Goal: Task Accomplishment & Management: Manage account settings

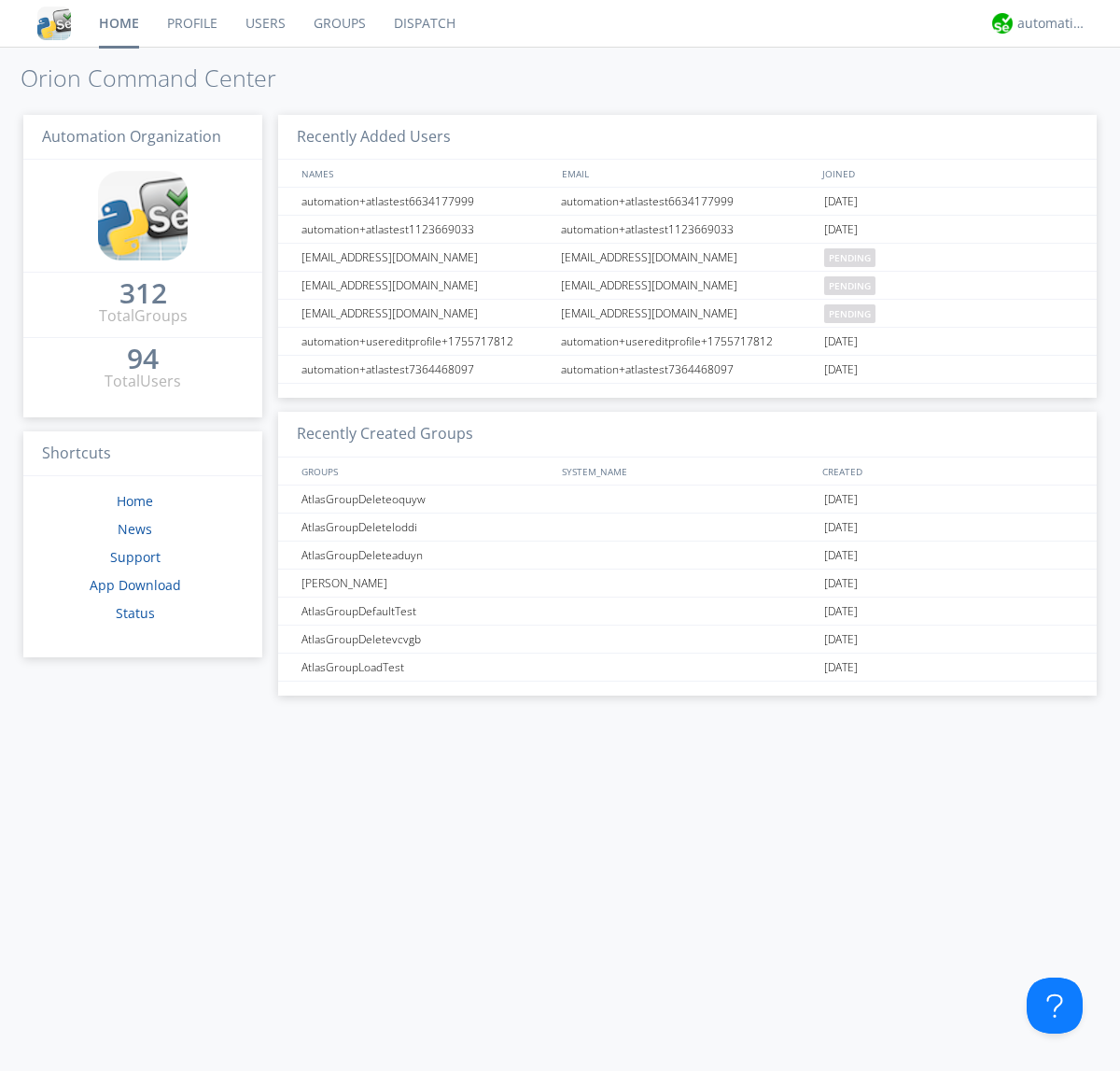
click at [264, 24] on link "Users" at bounding box center [265, 24] width 68 height 47
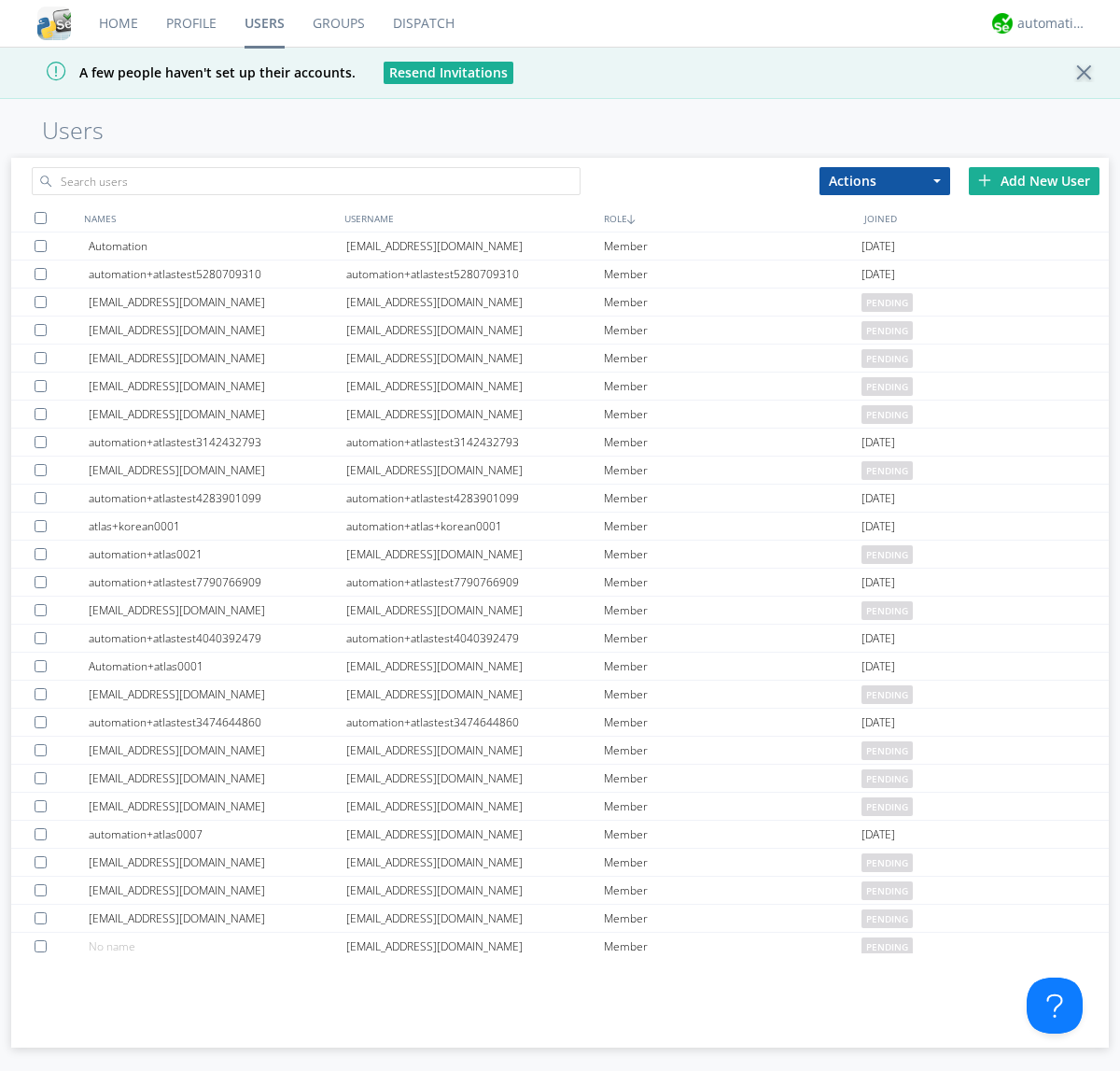
click at [1035, 180] on div "Add New User" at bounding box center [1034, 181] width 131 height 28
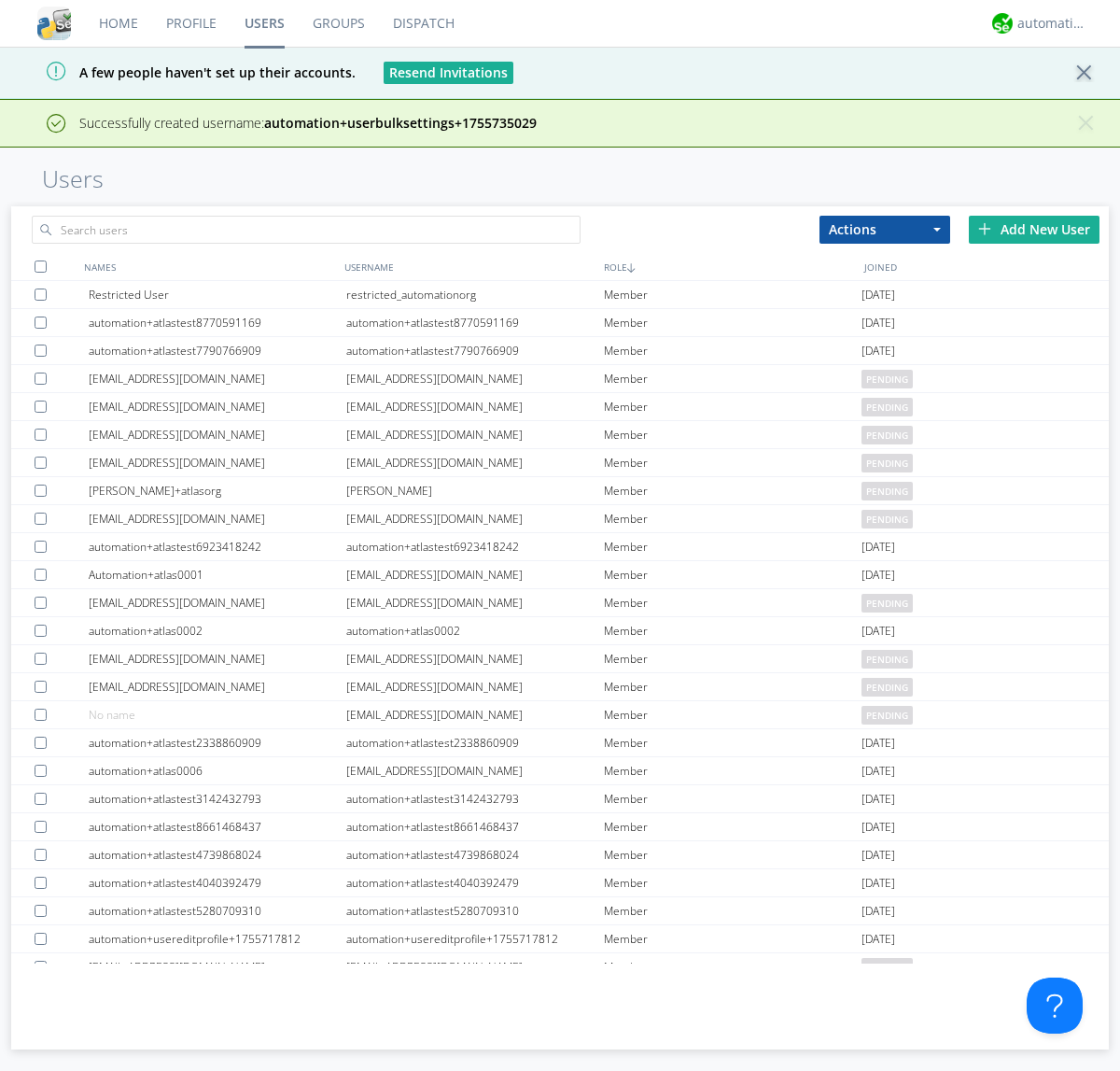
click at [1035, 229] on div "Add New User" at bounding box center [1034, 230] width 131 height 28
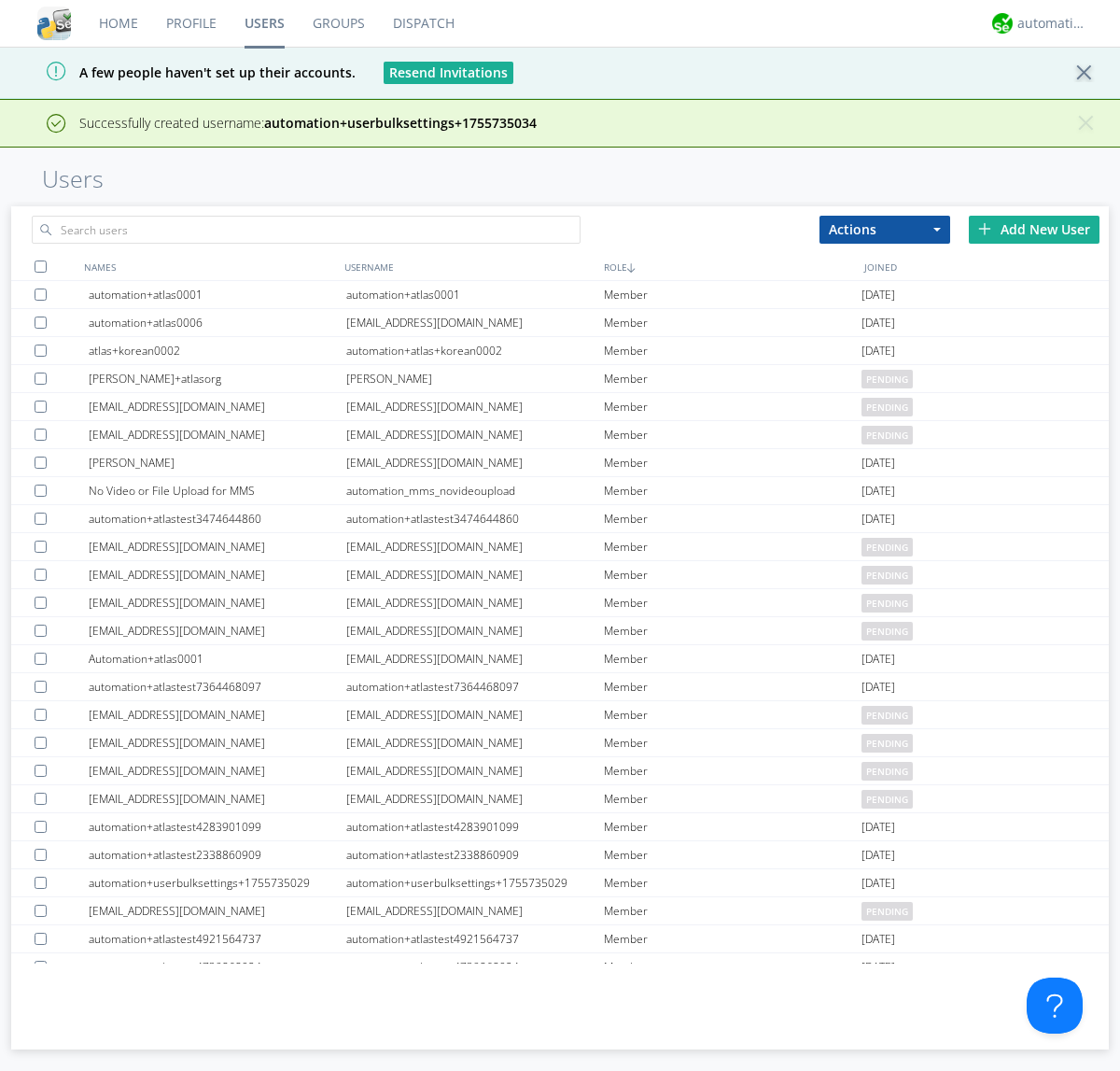
click at [1035, 229] on div "Add New User" at bounding box center [1034, 230] width 131 height 28
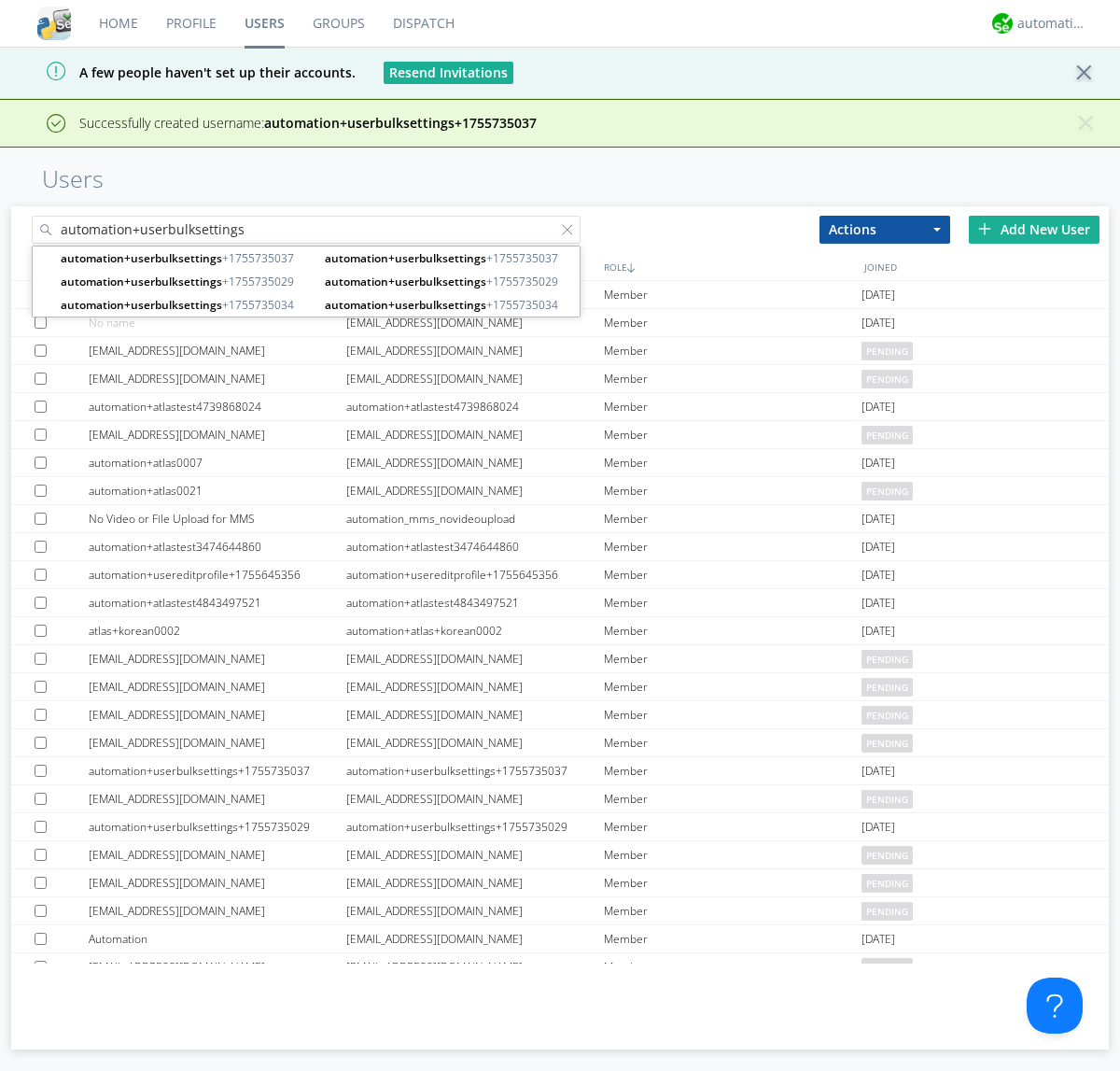
type input "automation+userbulksettings"
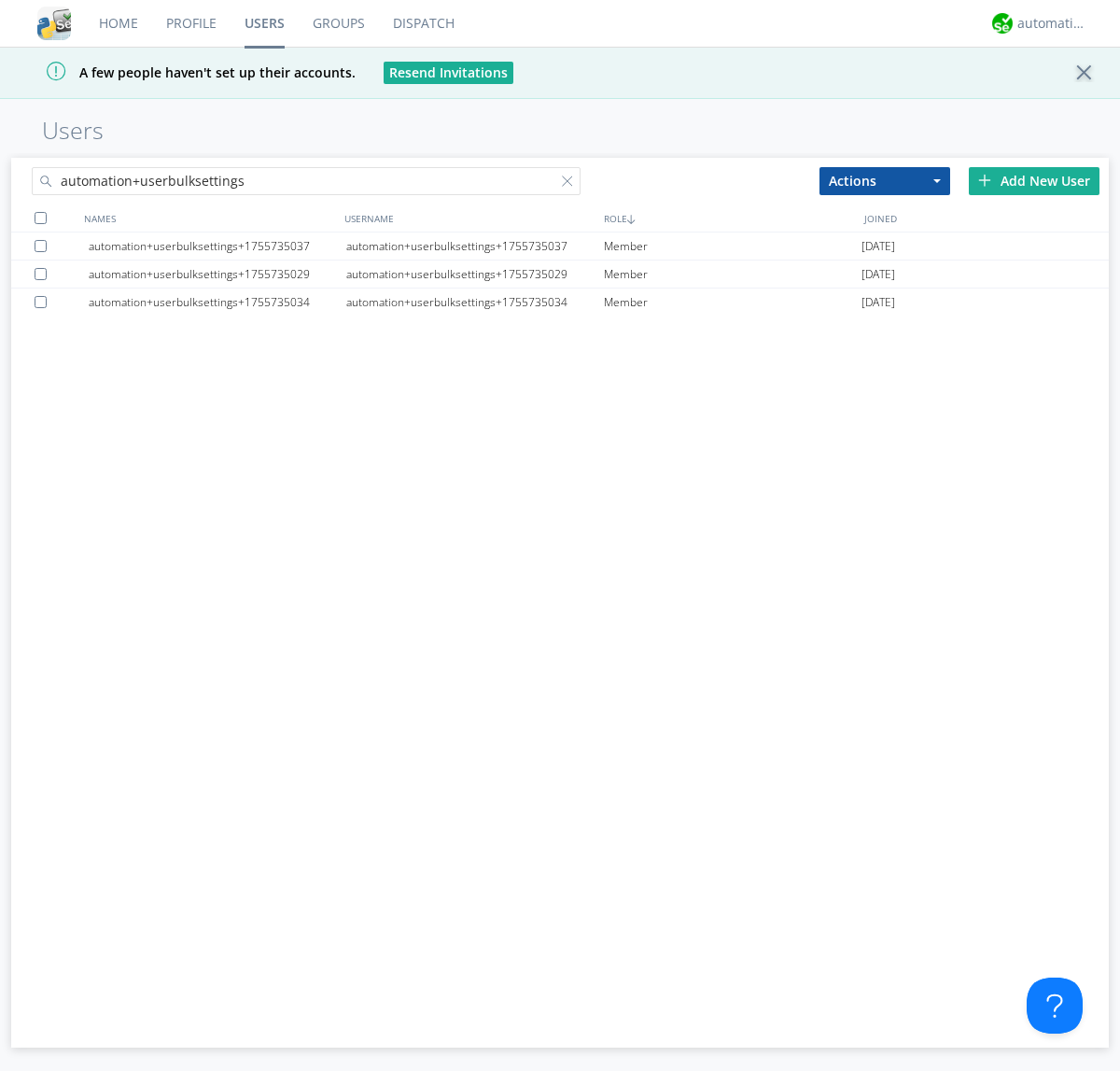
click at [40, 217] on div at bounding box center [40, 218] width 12 height 12
click at [885, 180] on button "Actions" at bounding box center [884, 181] width 131 height 28
click at [0, 0] on link "Edit Settings" at bounding box center [0, 0] width 0 height 0
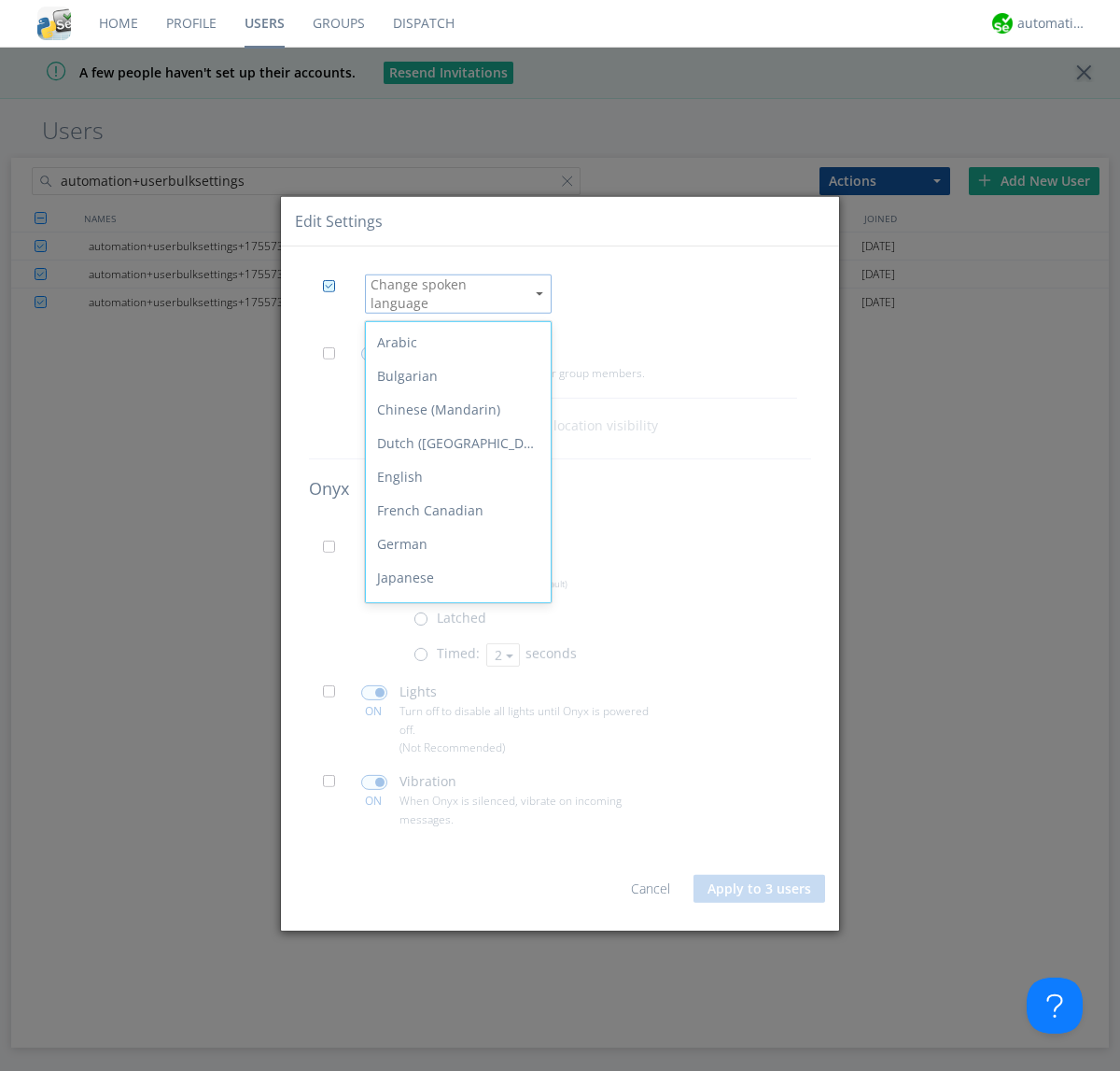
click at [454, 797] on div "Spanish" at bounding box center [459, 814] width 185 height 33
click at [334, 351] on span at bounding box center [335, 359] width 24 height 24
click at [0, 0] on input "checkbox" at bounding box center [0, 0] width 0 height 0
click at [373, 347] on span at bounding box center [374, 354] width 27 height 15
click at [0, 0] on input "checkbox" at bounding box center [0, 0] width 0 height 0
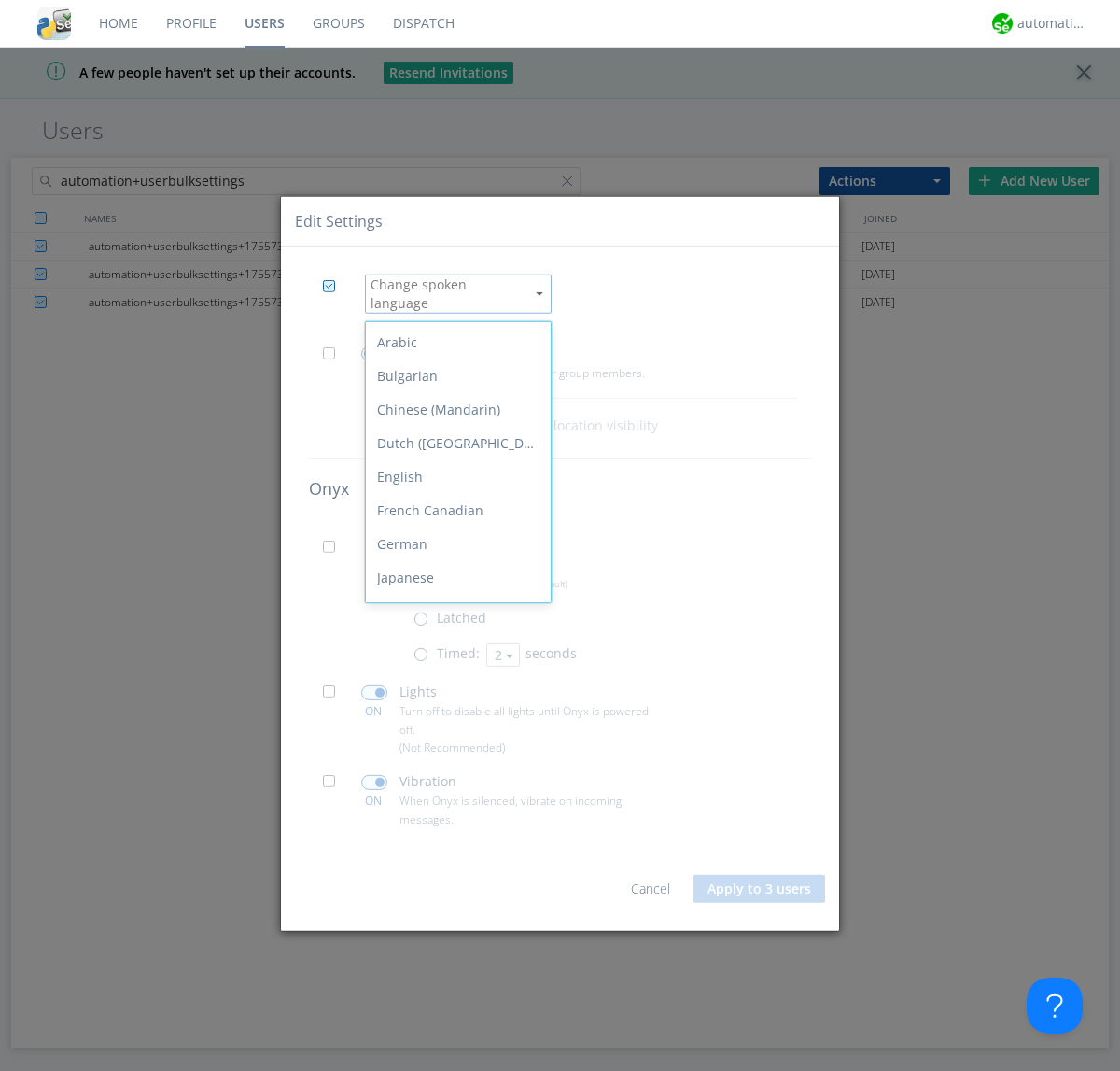
click at [334, 545] on span at bounding box center [335, 552] width 24 height 24
click at [0, 0] on input "checkbox" at bounding box center [0, 0] width 0 height 0
click at [424, 651] on span at bounding box center [425, 659] width 24 height 24
click at [0, 0] on input "radio" at bounding box center [0, 0] width 0 height 0
click at [501, 648] on button "2" at bounding box center [503, 655] width 33 height 24
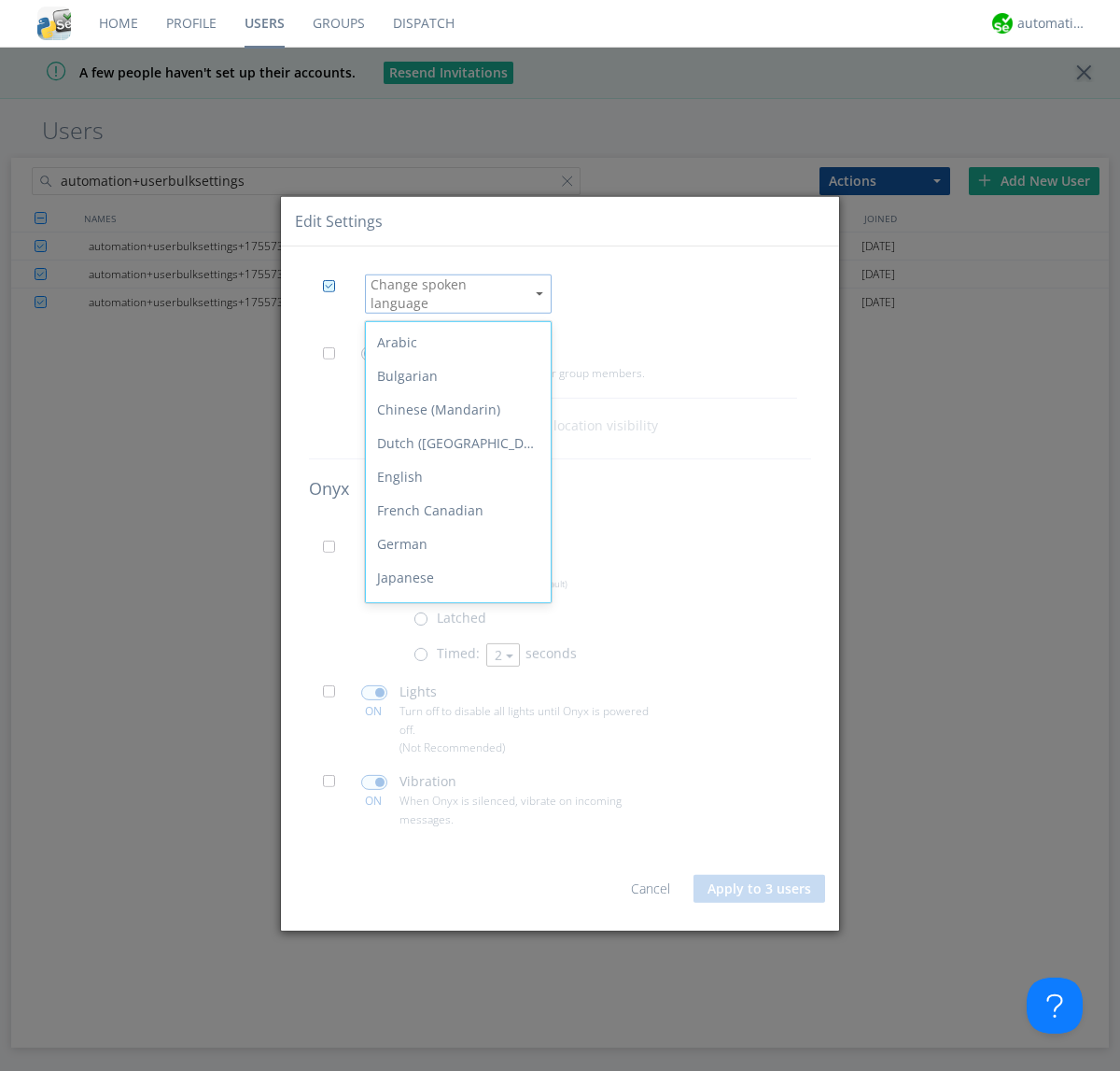
click at [0, 0] on link "3" at bounding box center [0, 0] width 0 height 0
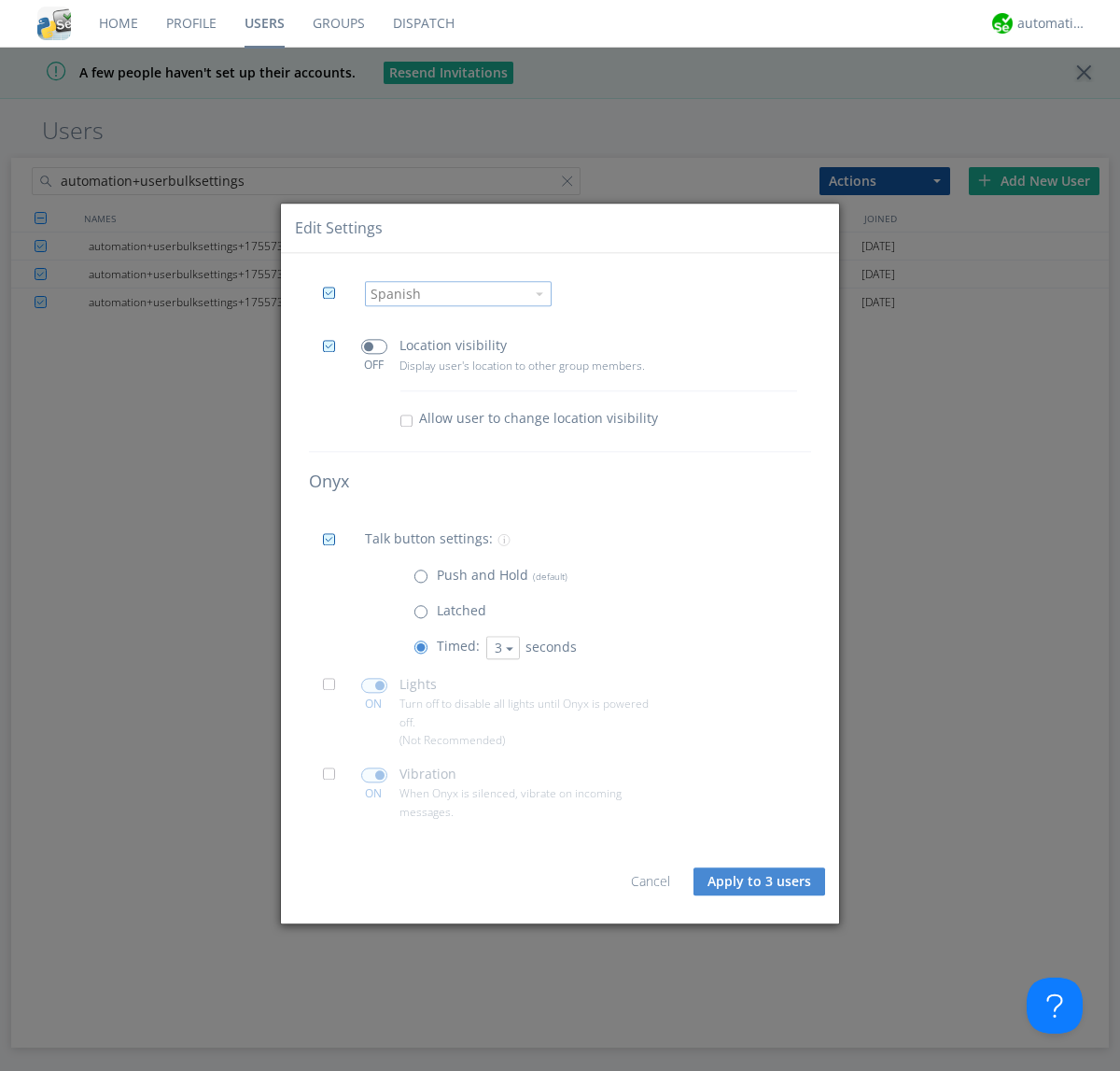
click at [334, 690] on span at bounding box center [335, 691] width 24 height 24
click at [0, 0] on input "checkbox" at bounding box center [0, 0] width 0 height 0
click at [373, 686] on span at bounding box center [374, 685] width 27 height 15
click at [0, 0] on input "checkbox" at bounding box center [0, 0] width 0 height 0
click at [334, 780] on span at bounding box center [335, 780] width 24 height 24
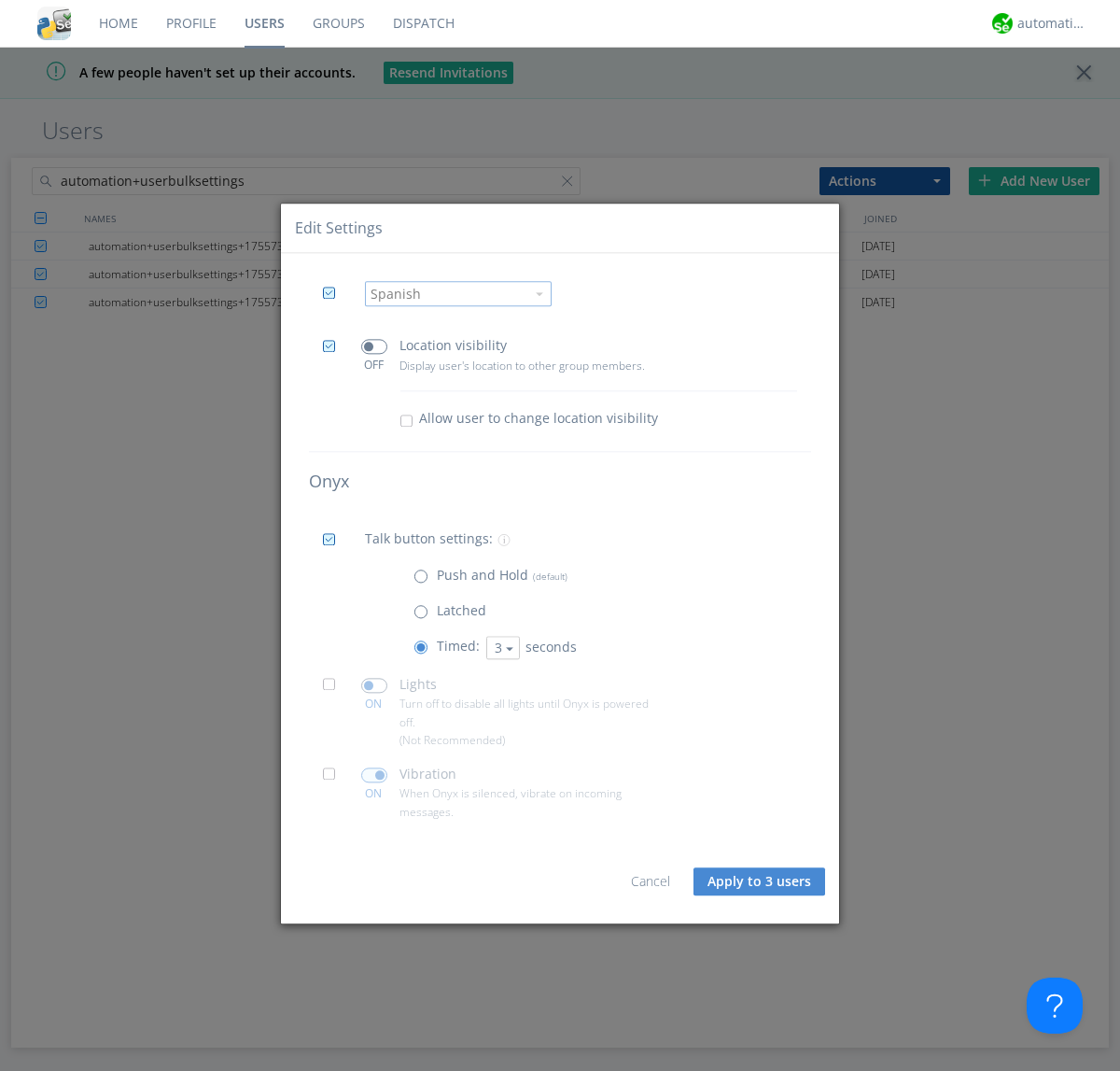
click at [0, 0] on input "checkbox" at bounding box center [0, 0] width 0 height 0
click at [373, 775] on span at bounding box center [374, 774] width 27 height 15
click at [0, 0] on input "checkbox" at bounding box center [0, 0] width 0 height 0
click at [761, 881] on button "Apply to 3 users" at bounding box center [759, 881] width 132 height 28
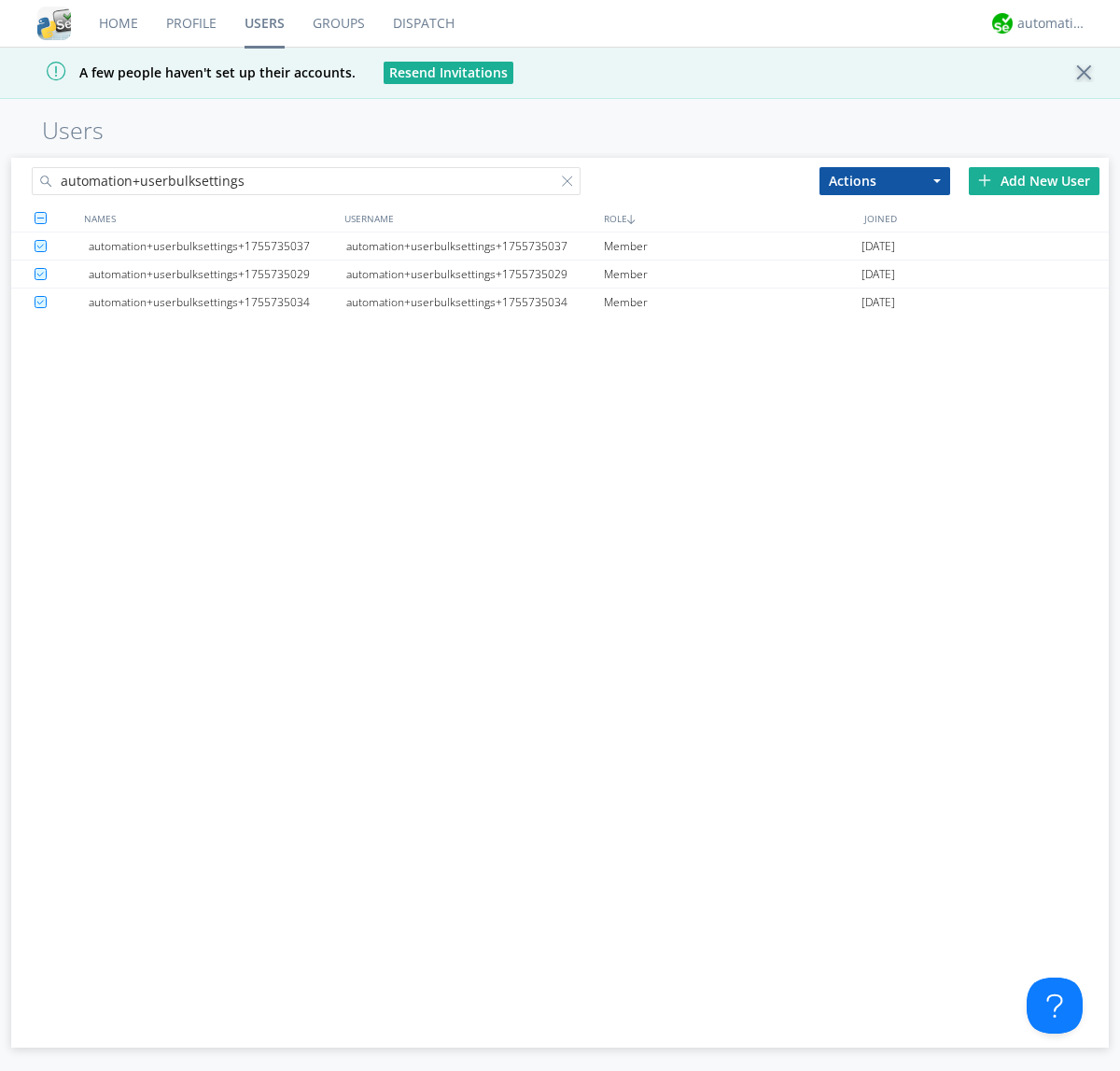
click at [264, 24] on link "Users" at bounding box center [264, 24] width 68 height 47
click at [572, 184] on div at bounding box center [571, 185] width 19 height 19
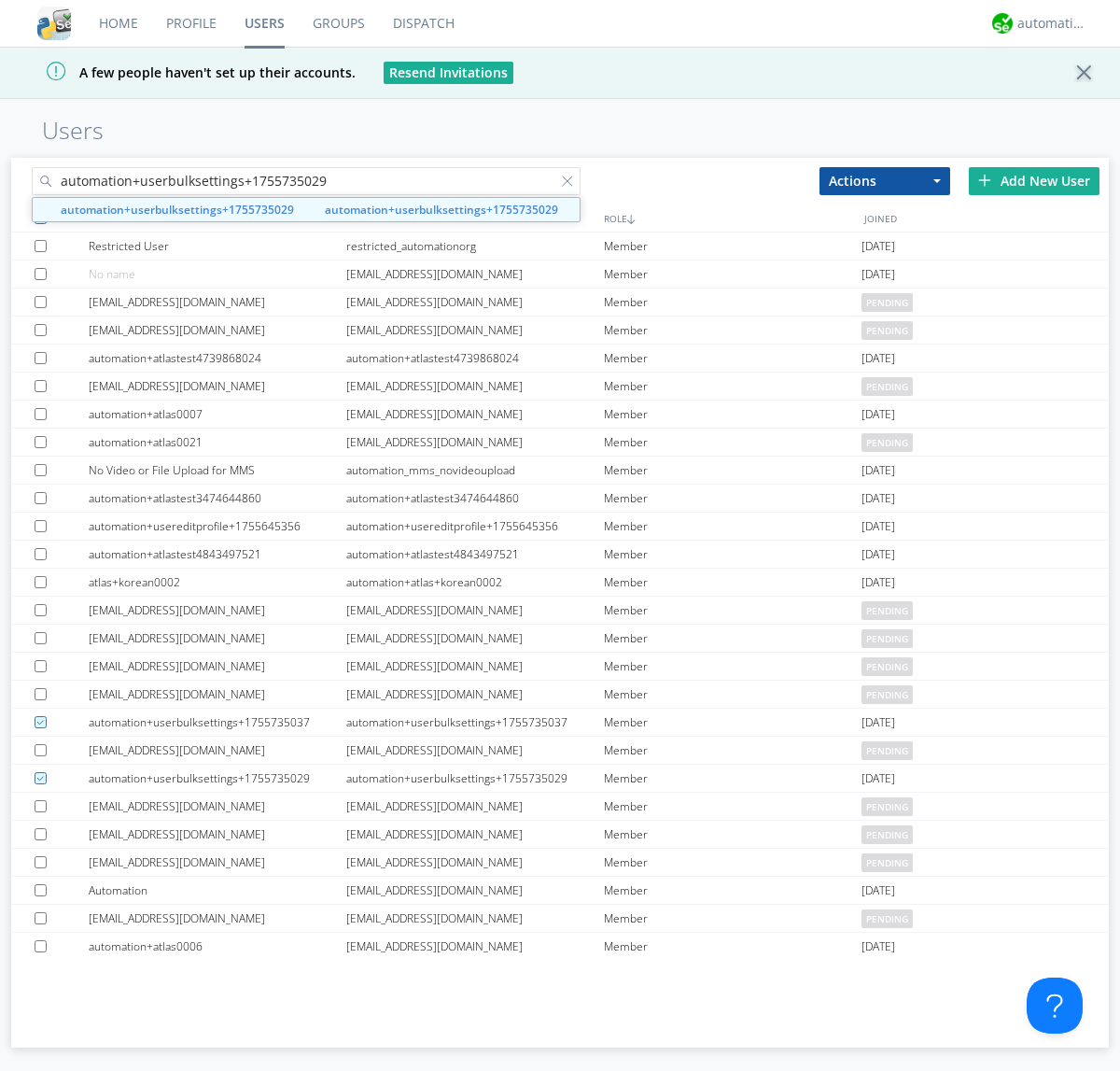
type input "automation+userbulksettings+1755735029"
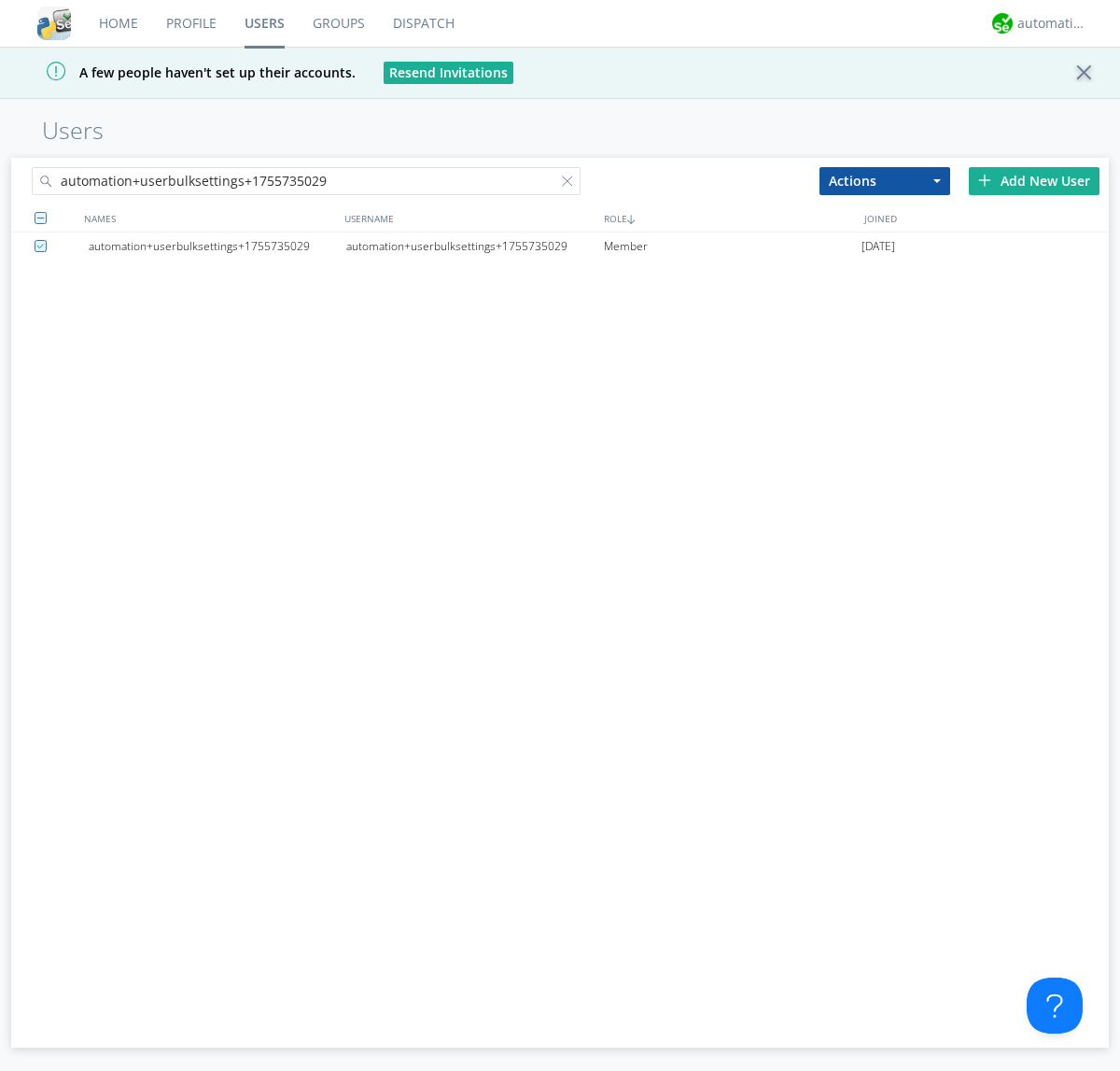
click at [475, 246] on div "automation+userbulksettings+1755735029" at bounding box center [476, 247] width 257 height 28
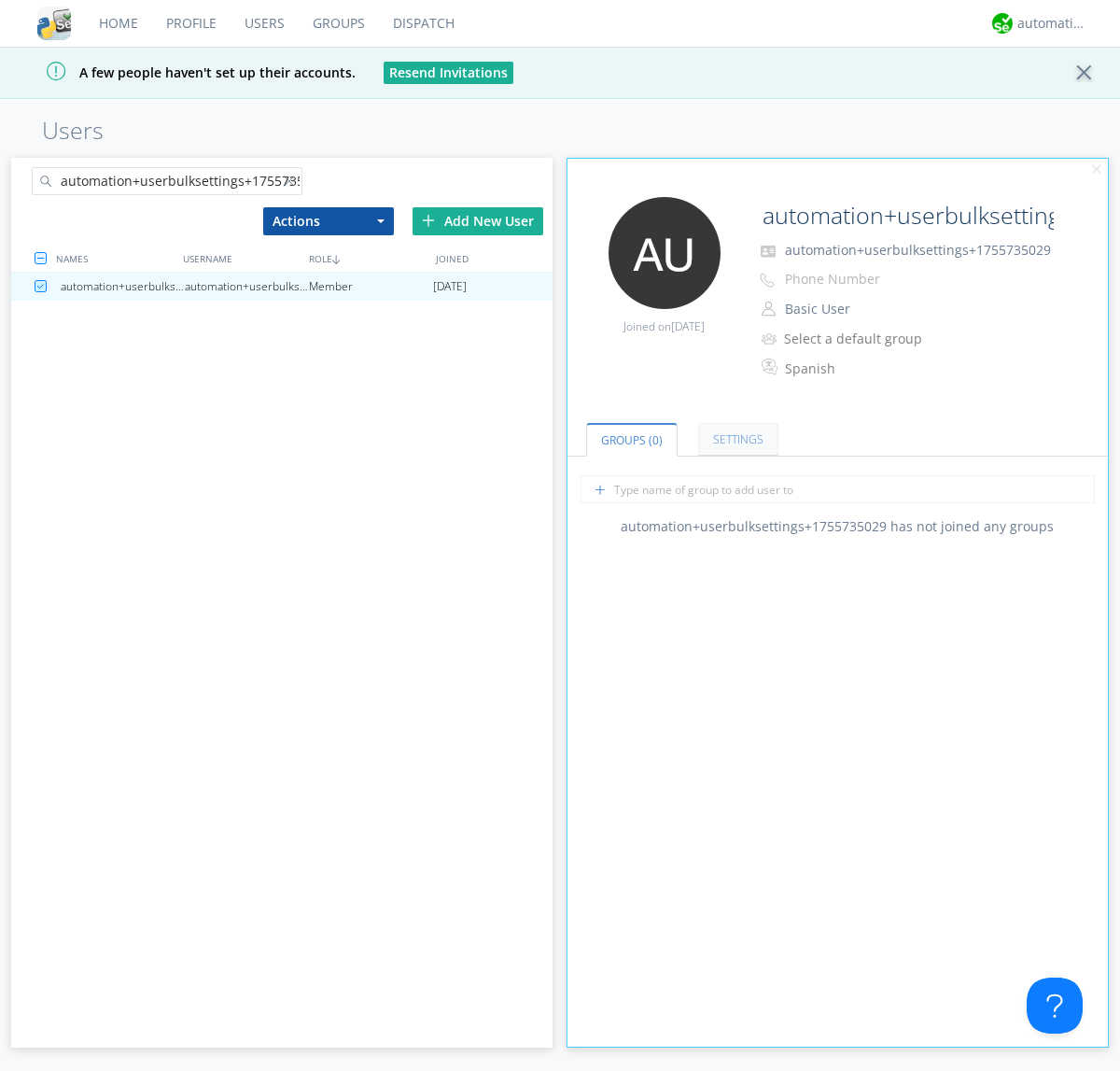
click at [736, 439] on link "Settings" at bounding box center [739, 439] width 81 height 32
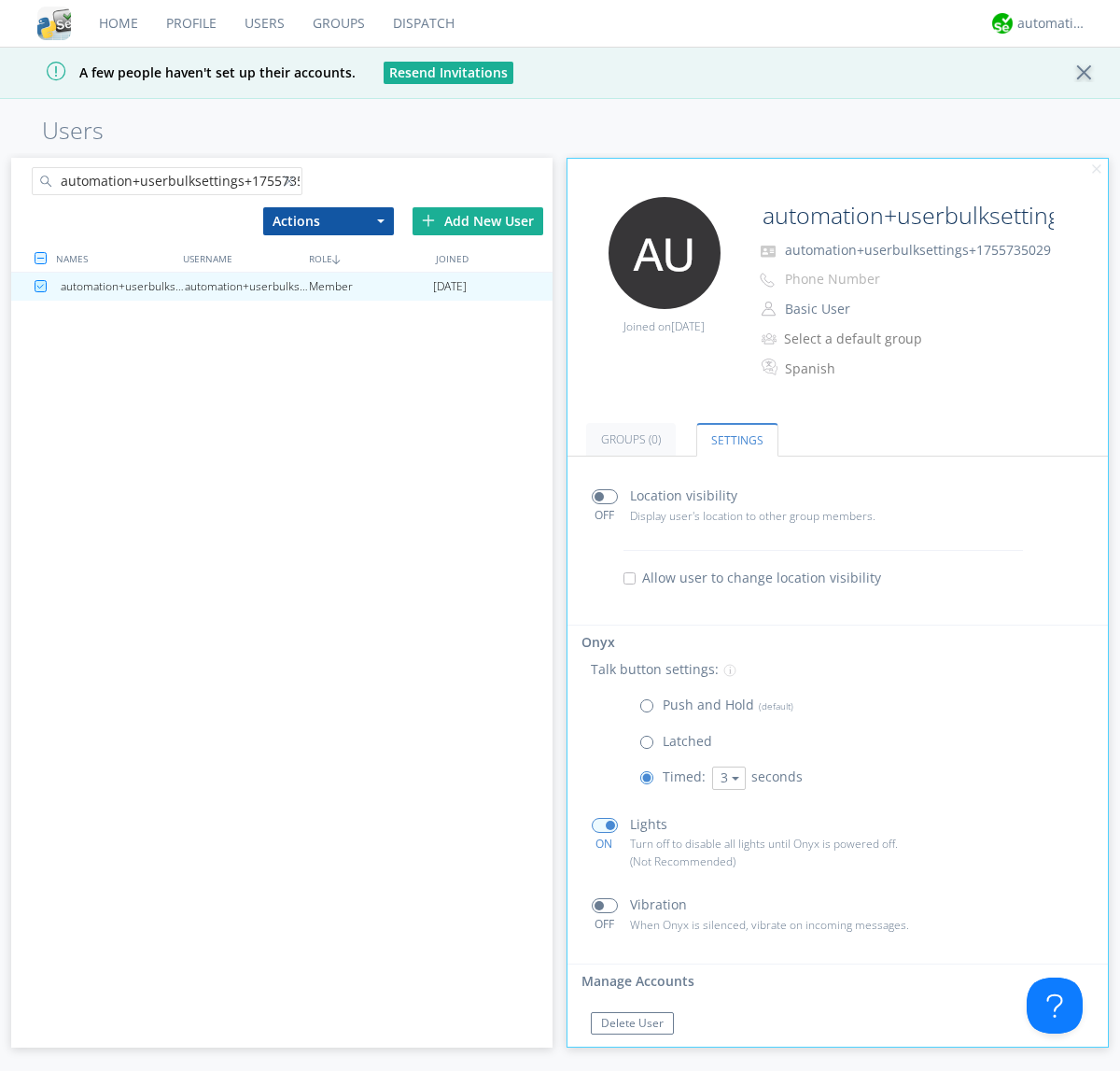
scroll to position [31, 0]
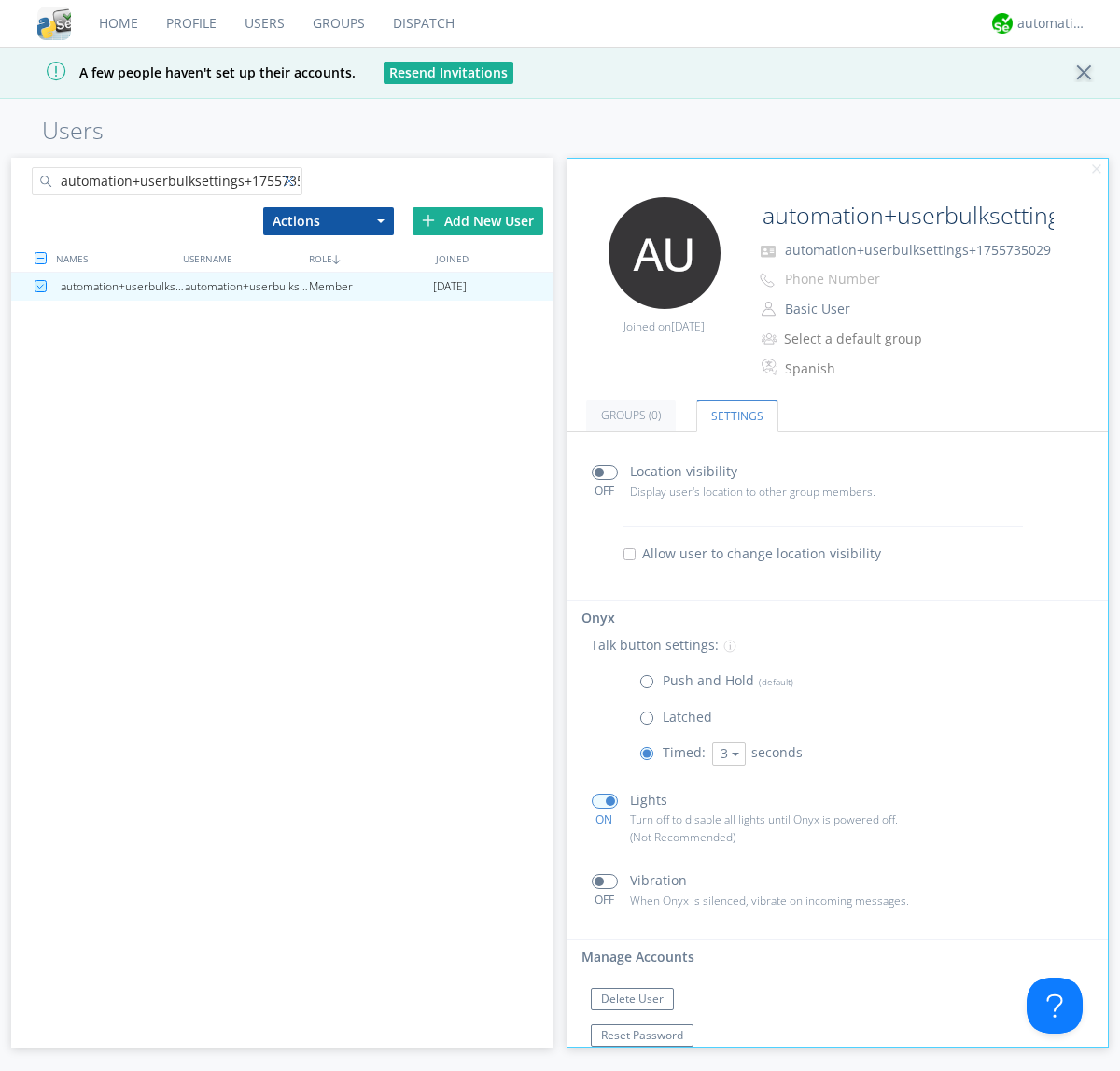
click at [292, 184] on div at bounding box center [293, 185] width 19 height 19
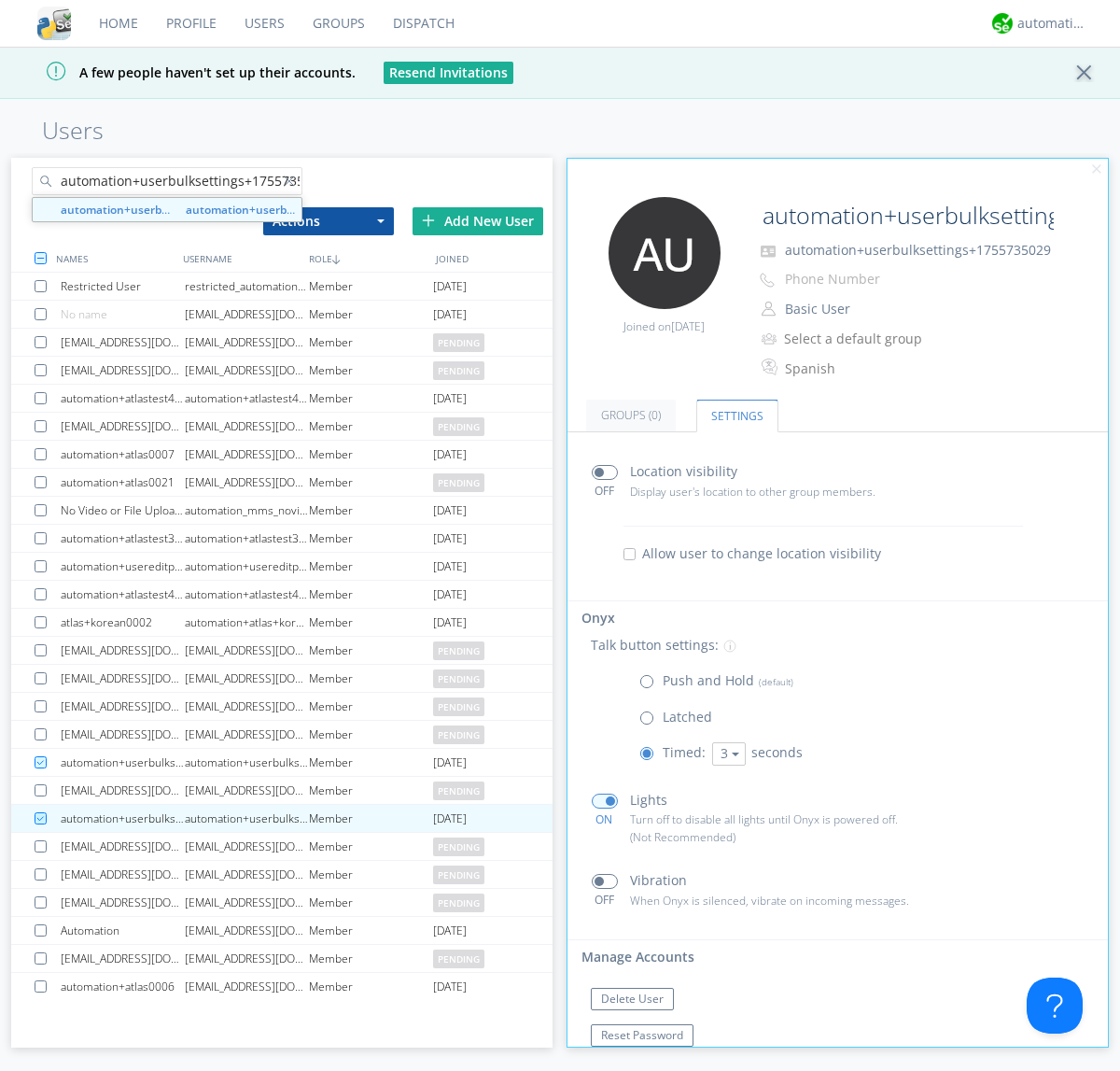
scroll to position [0, 22]
type input "automation+userbulksettings+1755735034"
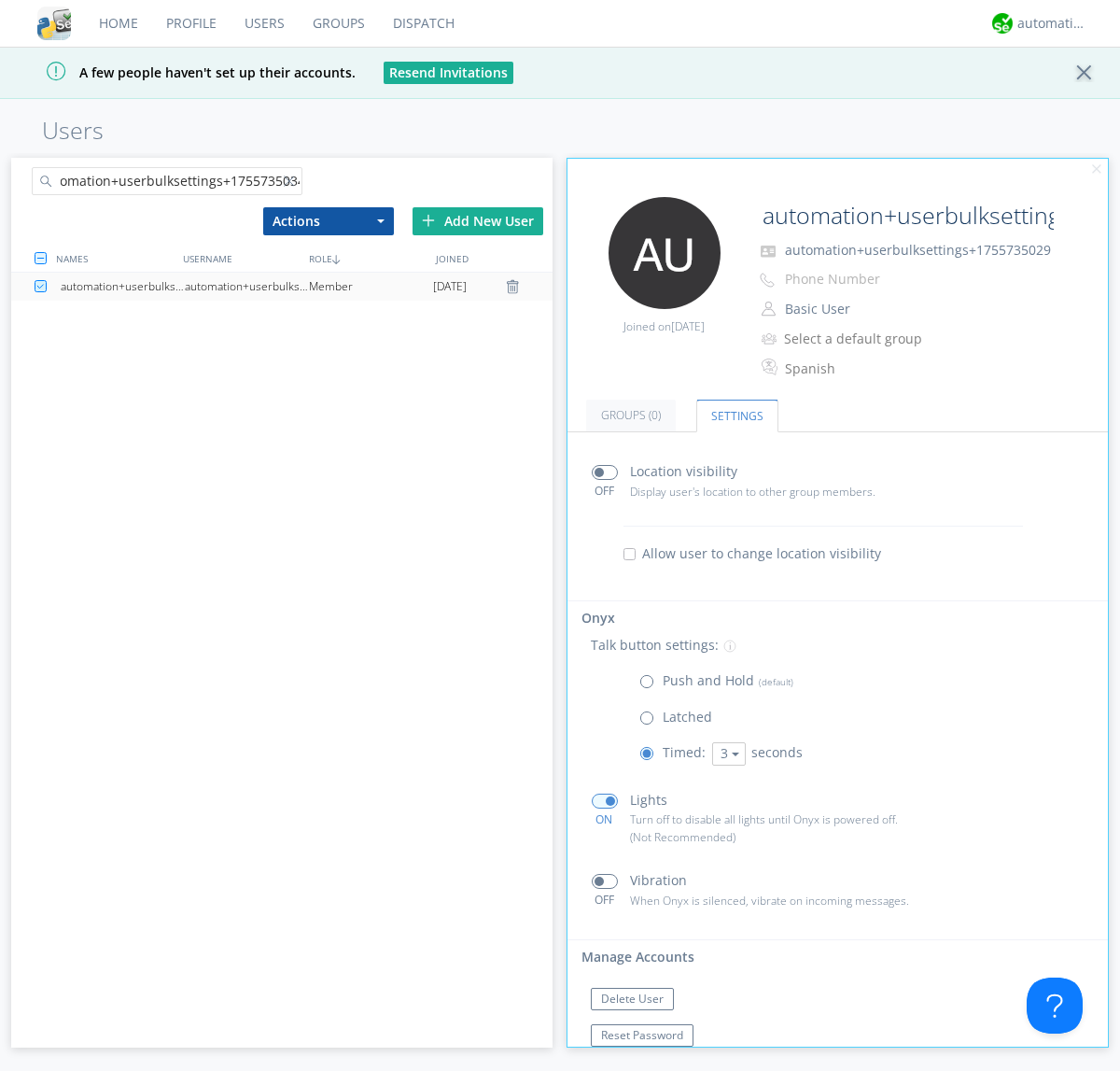
click at [247, 286] on div "automation+userbulksettings+1755735034" at bounding box center [247, 286] width 124 height 28
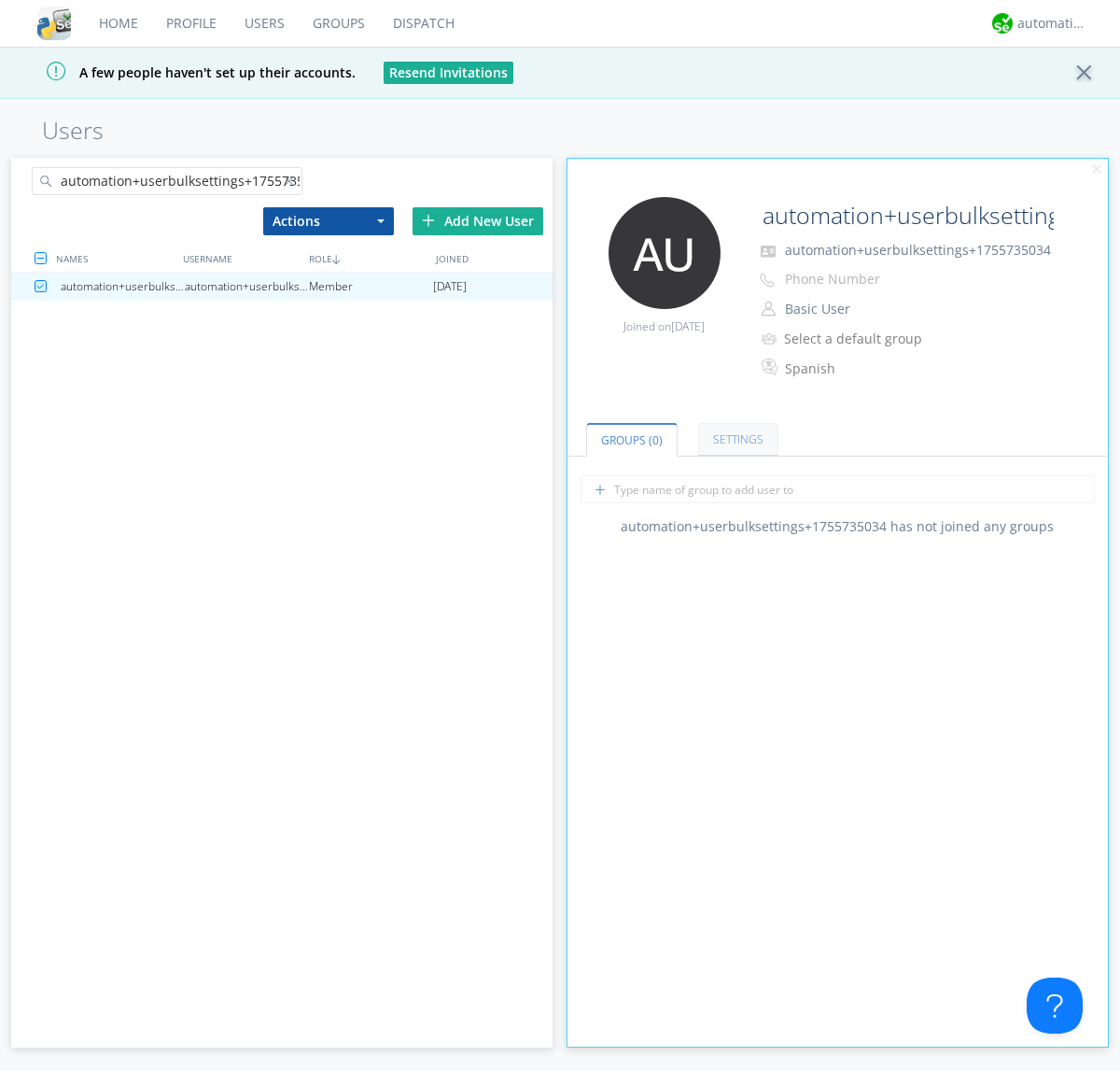
click at [736, 439] on link "Settings" at bounding box center [739, 439] width 81 height 32
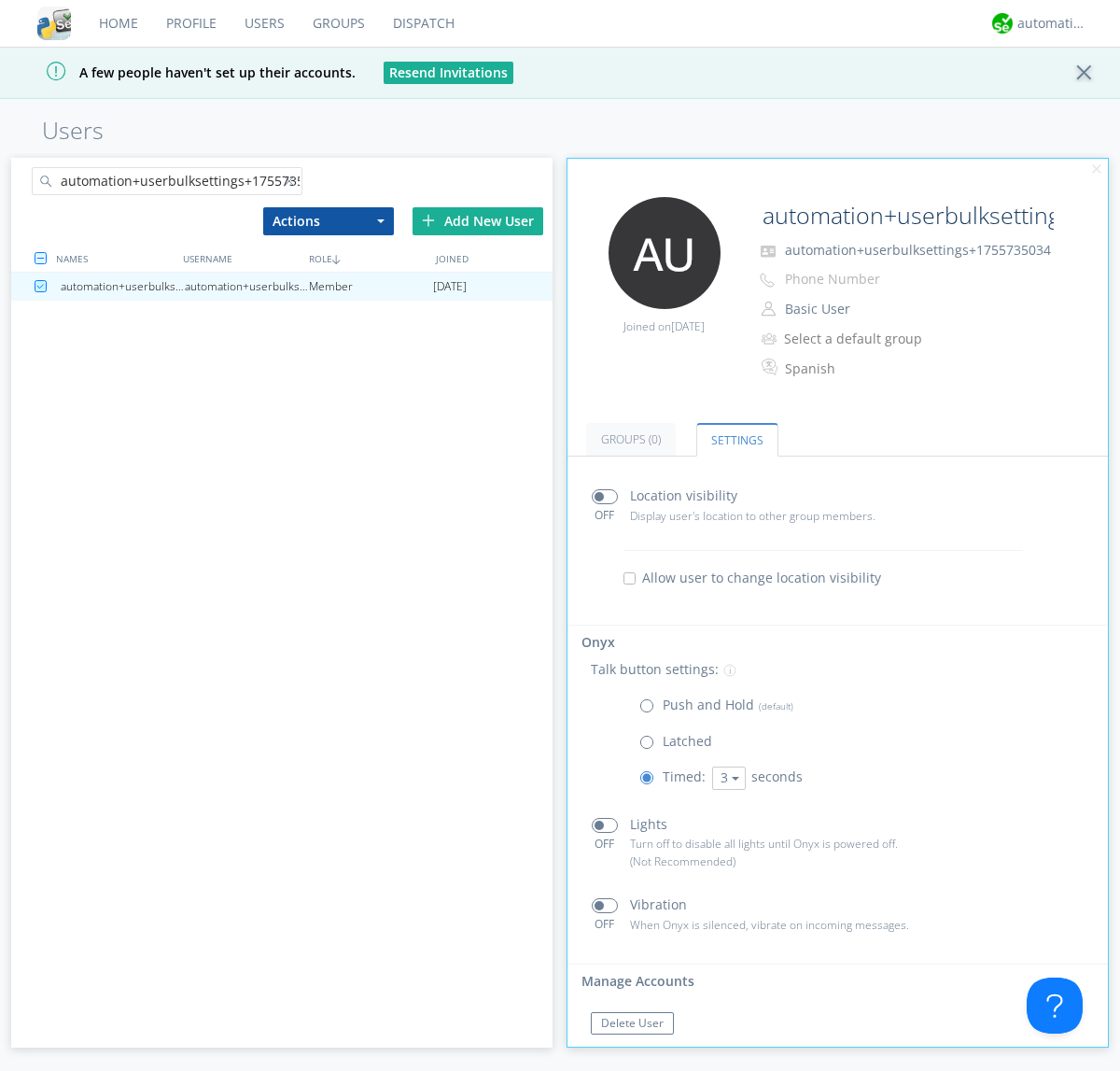
scroll to position [31, 0]
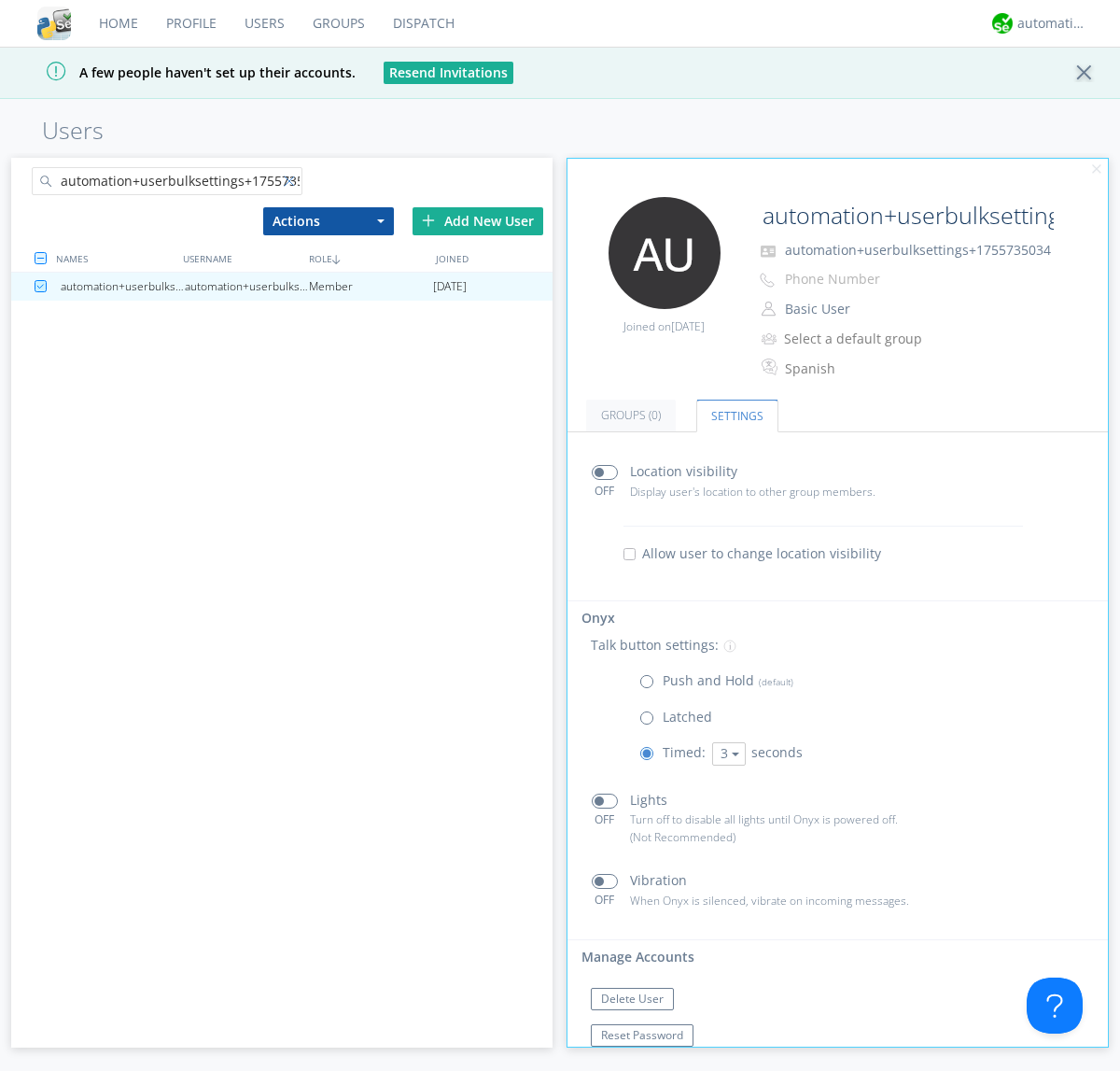
click at [292, 184] on div at bounding box center [293, 185] width 19 height 19
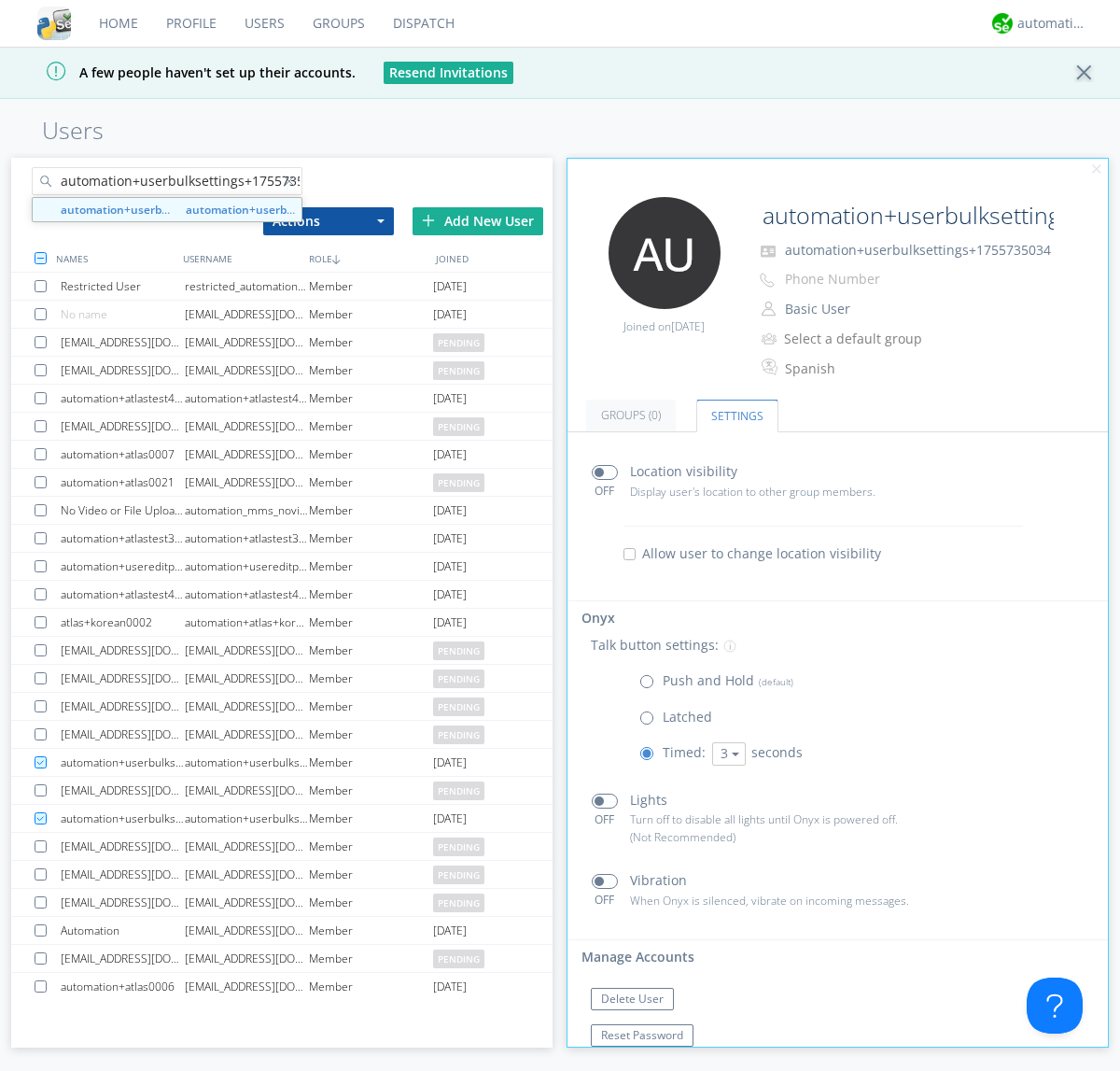
scroll to position [0, 22]
type input "automation+userbulksettings+1755735037"
